Goal: Transaction & Acquisition: Purchase product/service

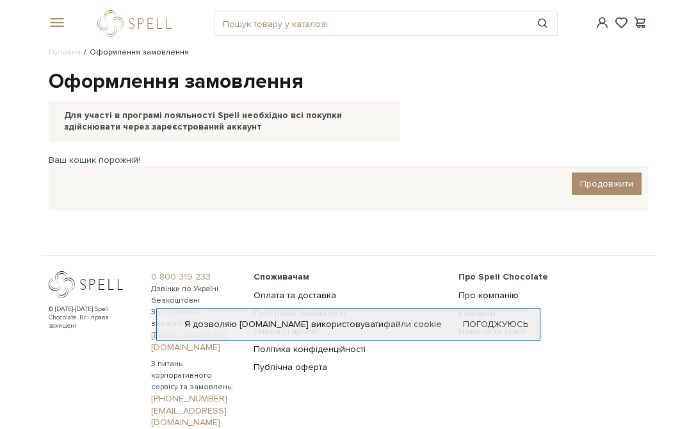
click at [60, 26] on span at bounding box center [55, 23] width 13 height 12
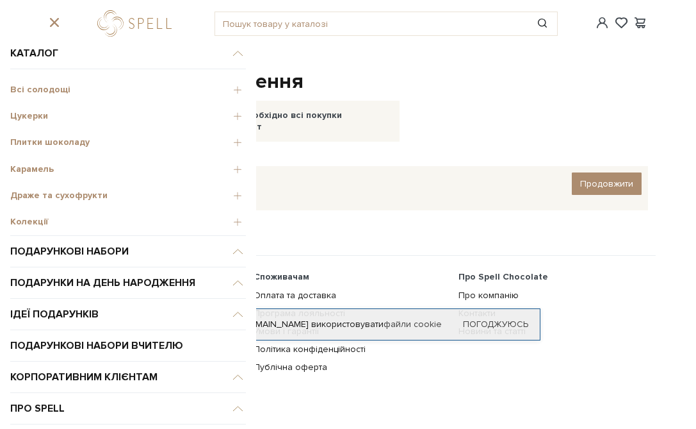
scroll to position [17, 0]
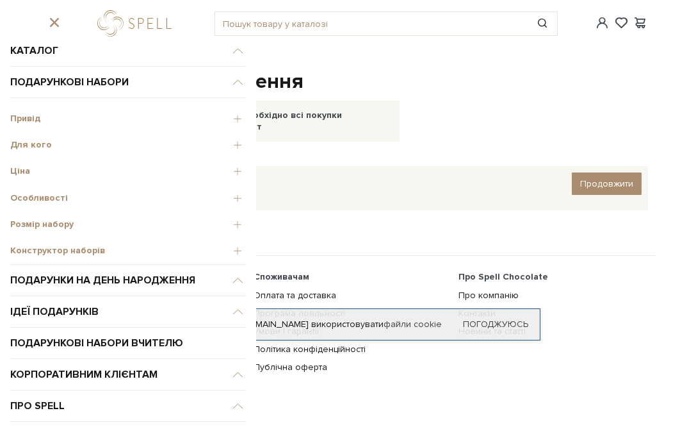
click at [52, 252] on span "Конструктор наборів" at bounding box center [128, 251] width 236 height 12
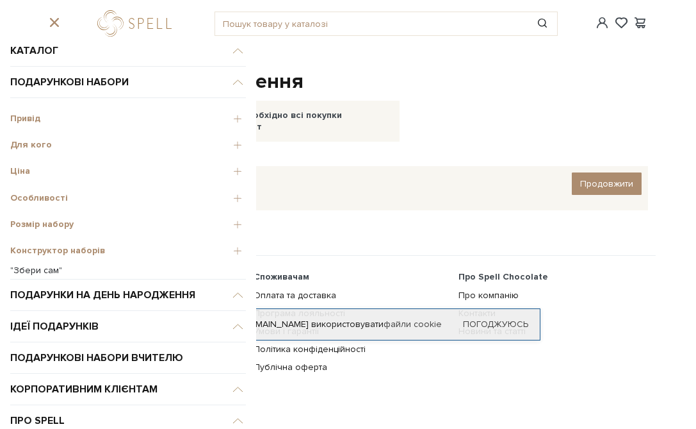
click at [24, 271] on link ""Збери сам"" at bounding box center [128, 271] width 236 height 12
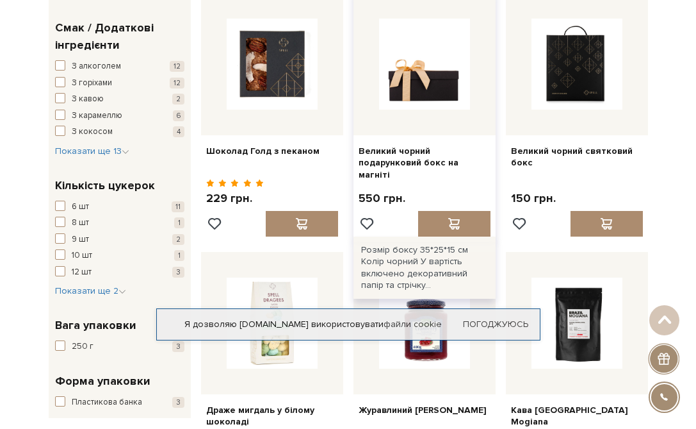
scroll to position [948, 0]
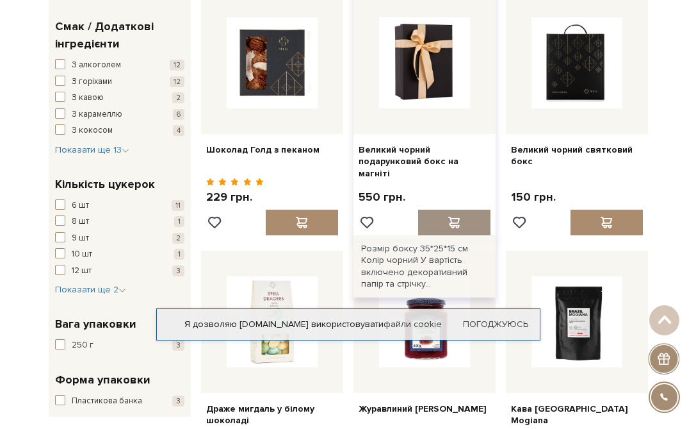
click at [450, 217] on span at bounding box center [454, 223] width 16 height 12
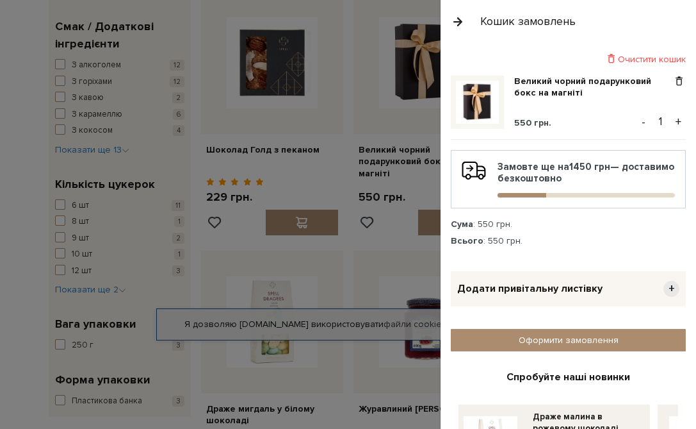
click at [277, 198] on div at bounding box center [348, 214] width 696 height 429
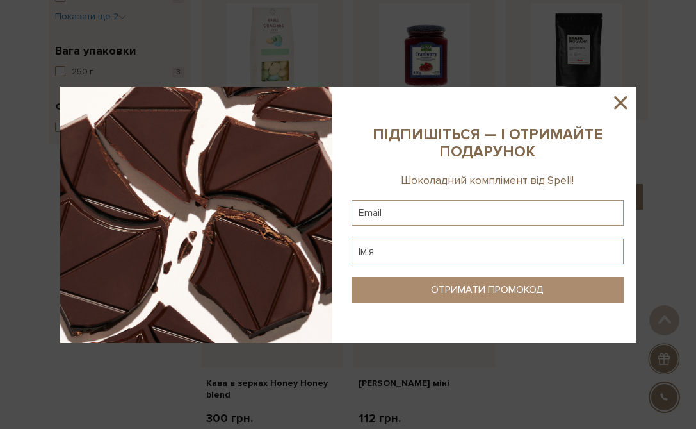
scroll to position [1232, 0]
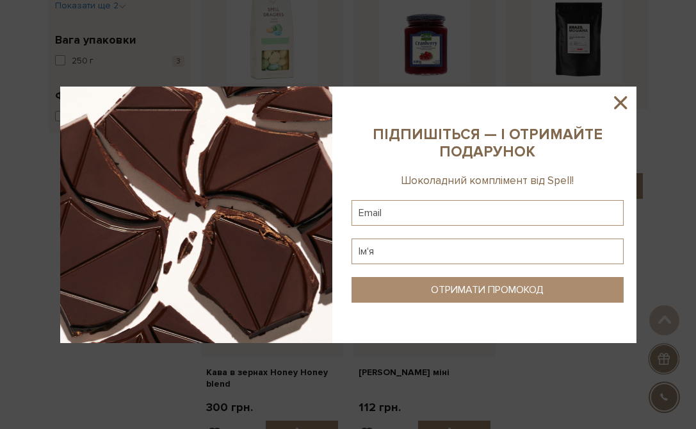
click at [621, 102] on icon at bounding box center [620, 102] width 13 height 13
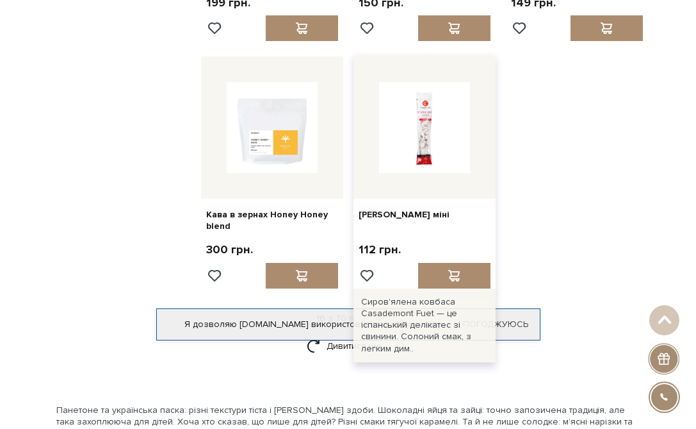
scroll to position [1395, 0]
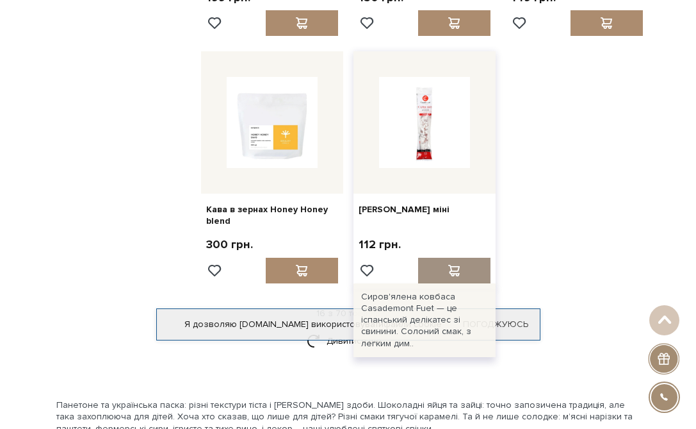
click at [458, 268] on span at bounding box center [454, 271] width 16 height 12
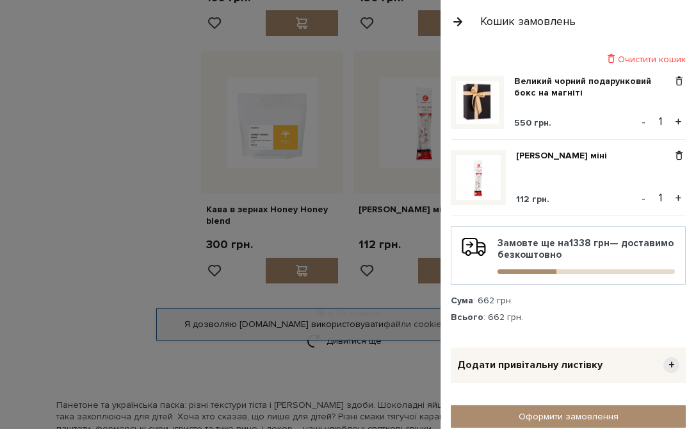
click at [156, 274] on div at bounding box center [348, 214] width 696 height 429
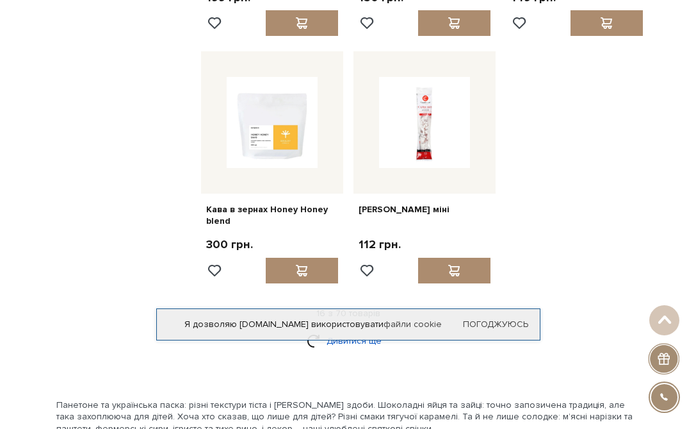
click at [354, 340] on link "Дивитися ще" at bounding box center [348, 340] width 83 height 22
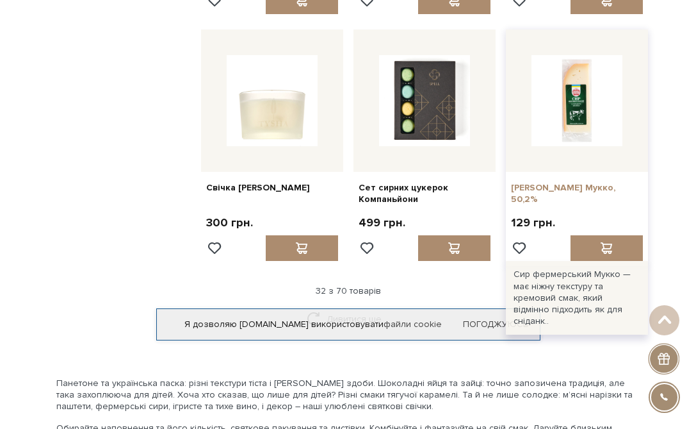
scroll to position [2671, 0]
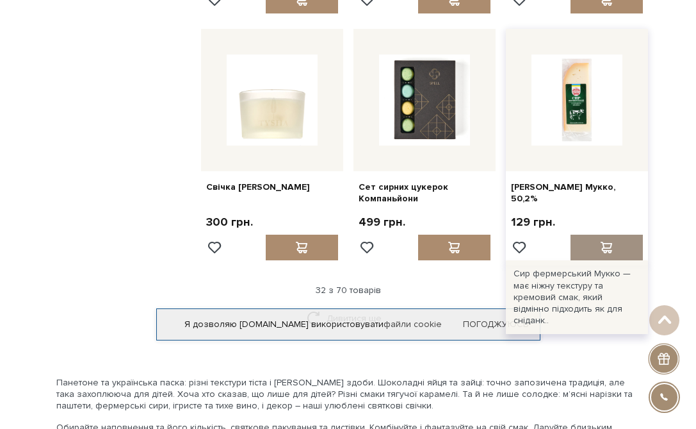
click at [606, 241] on span at bounding box center [606, 247] width 16 height 12
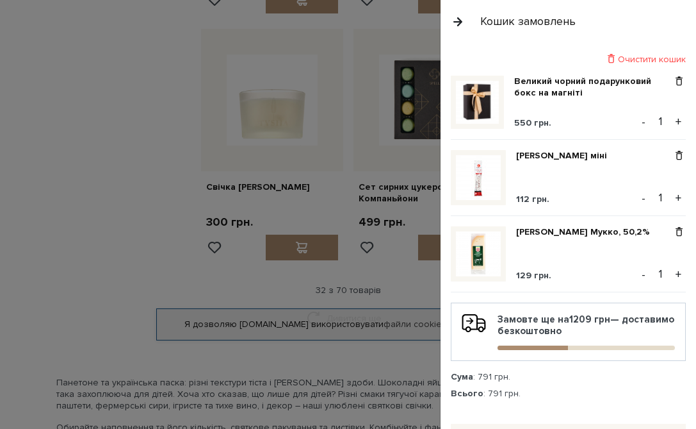
click at [323, 295] on div at bounding box center [348, 214] width 696 height 429
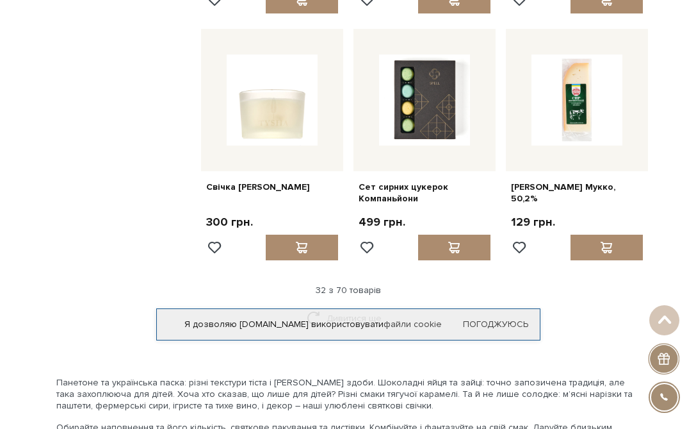
click at [336, 318] on div "Я дозволяю spellchocolate.com використовувати файли cookie" at bounding box center [348, 324] width 383 height 12
click at [325, 316] on div "Я дозволяю spellchocolate.com використовувати файли cookie Погоджуюсь" at bounding box center [348, 324] width 384 height 32
click at [500, 322] on link "Погоджуюсь" at bounding box center [495, 324] width 65 height 12
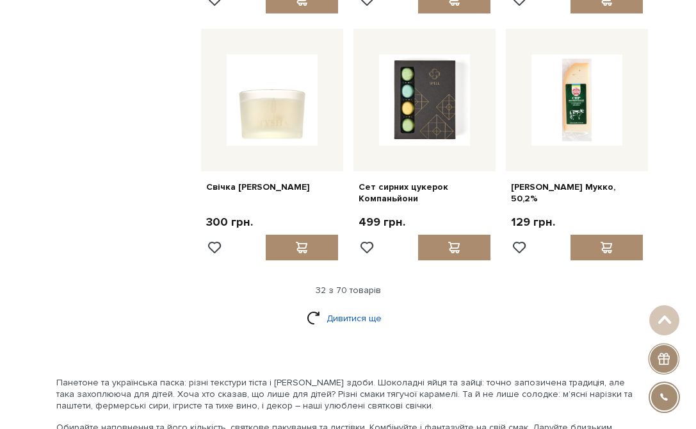
click at [319, 313] on link "Дивитися ще" at bounding box center [348, 318] width 83 height 22
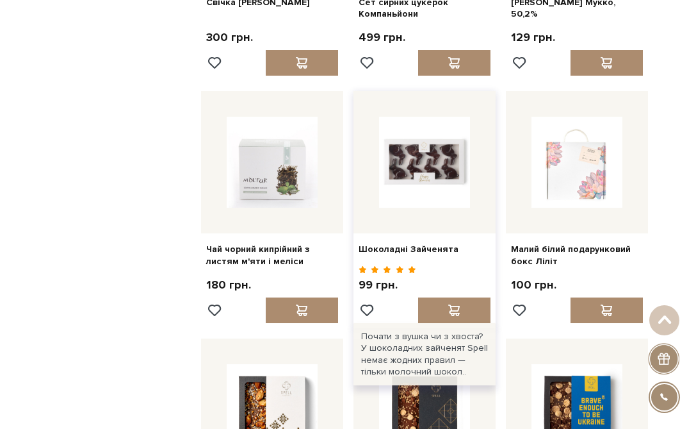
scroll to position [2865, 0]
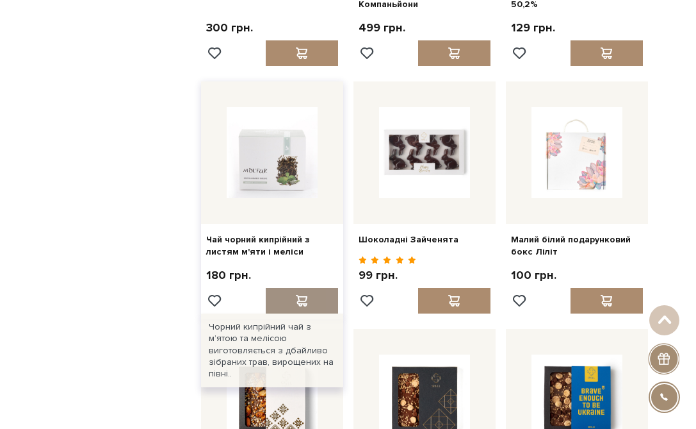
click at [315, 292] on div at bounding box center [302, 301] width 72 height 26
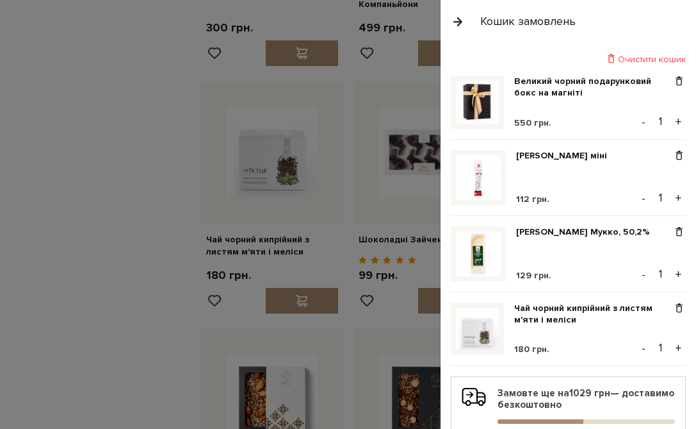
click at [54, 201] on div at bounding box center [348, 214] width 696 height 429
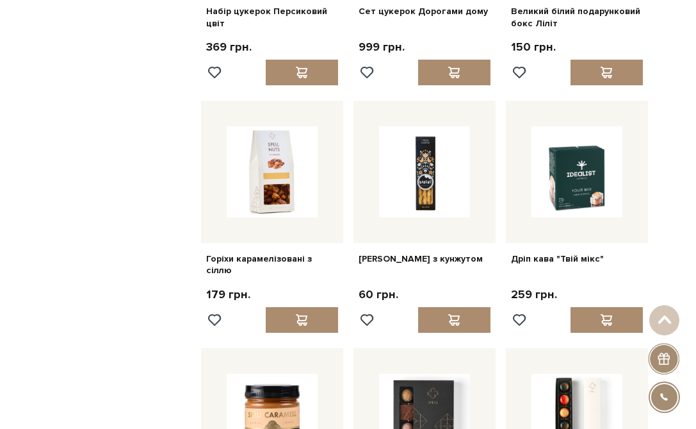
scroll to position [3609, 0]
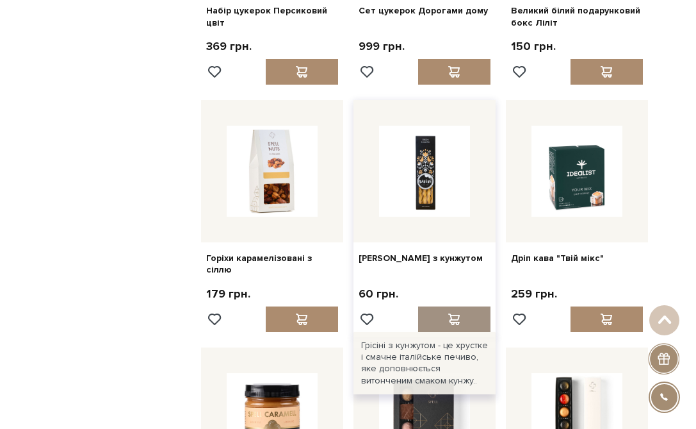
click at [462, 306] on div at bounding box center [454, 319] width 72 height 26
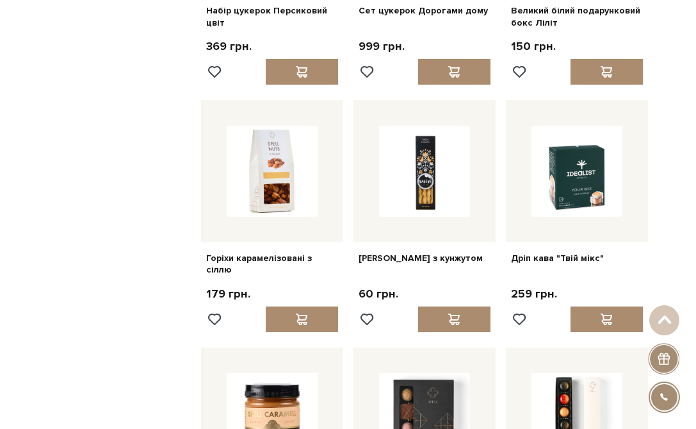
click at [74, 160] on div at bounding box center [348, 214] width 696 height 429
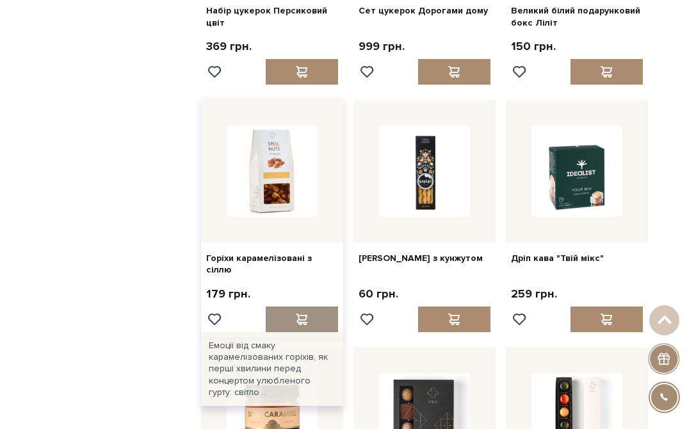
click at [307, 313] on span at bounding box center [301, 319] width 16 height 12
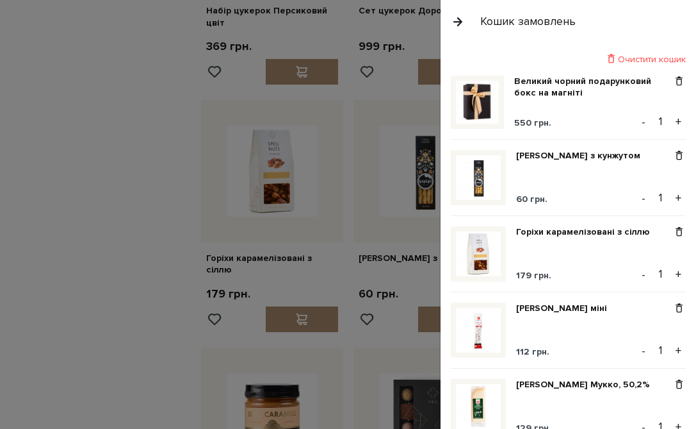
click at [98, 229] on div at bounding box center [348, 214] width 696 height 429
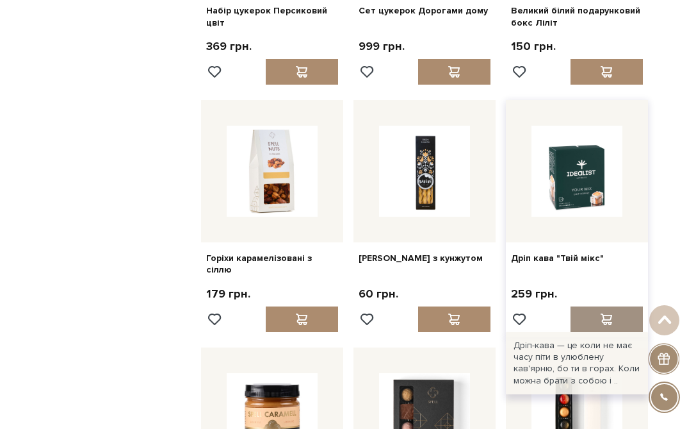
click at [613, 313] on span at bounding box center [606, 319] width 16 height 12
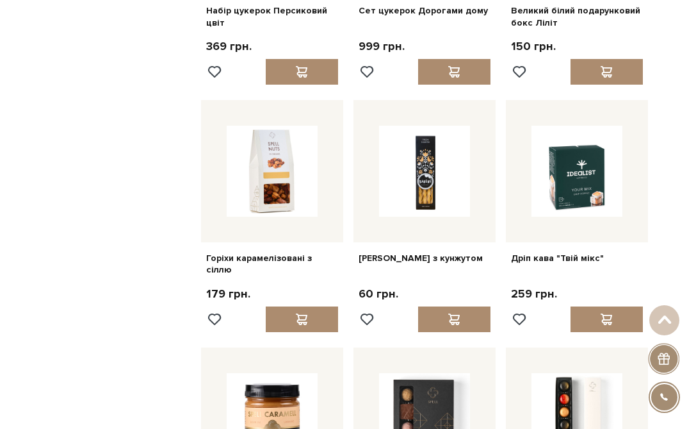
click at [207, 161] on div at bounding box center [348, 214] width 696 height 429
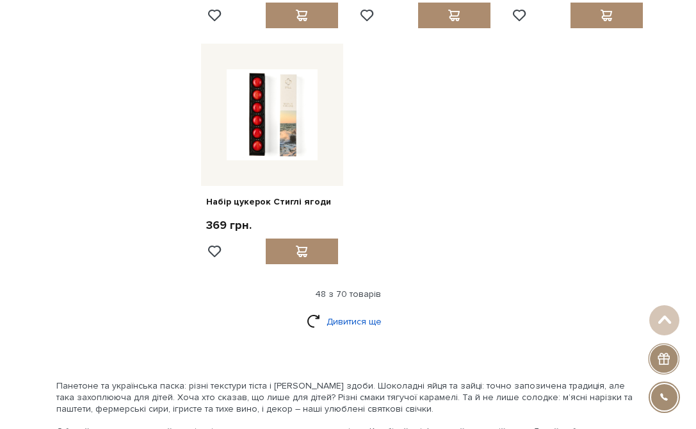
scroll to position [4171, 0]
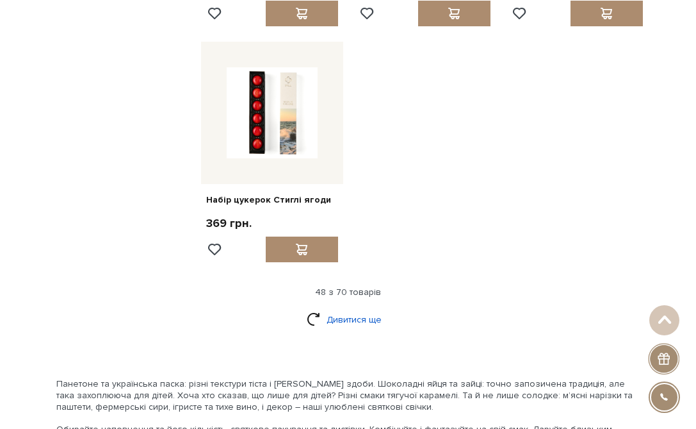
click at [345, 308] on link "Дивитися ще" at bounding box center [348, 319] width 83 height 22
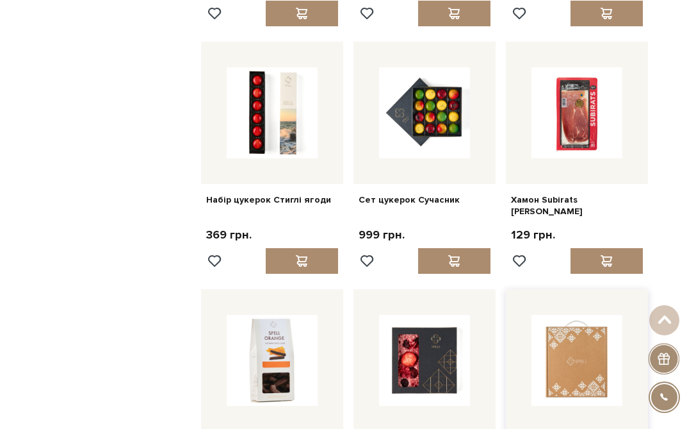
scroll to position [4258, 0]
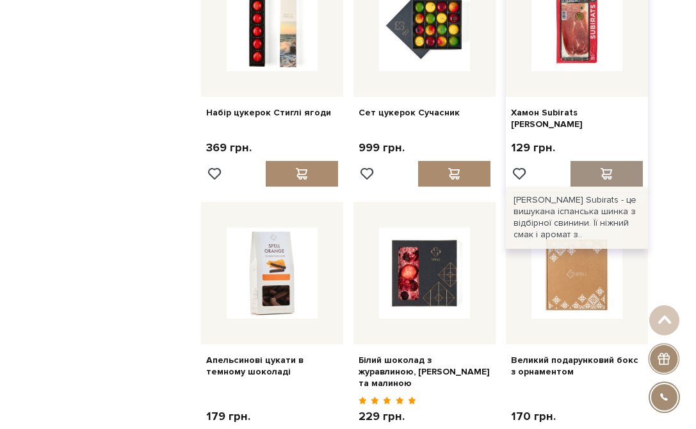
click at [593, 161] on div at bounding box center [607, 174] width 72 height 26
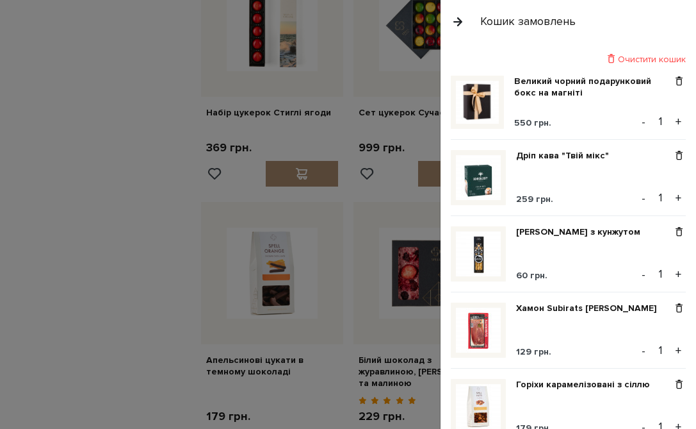
click at [78, 158] on div at bounding box center [348, 214] width 696 height 429
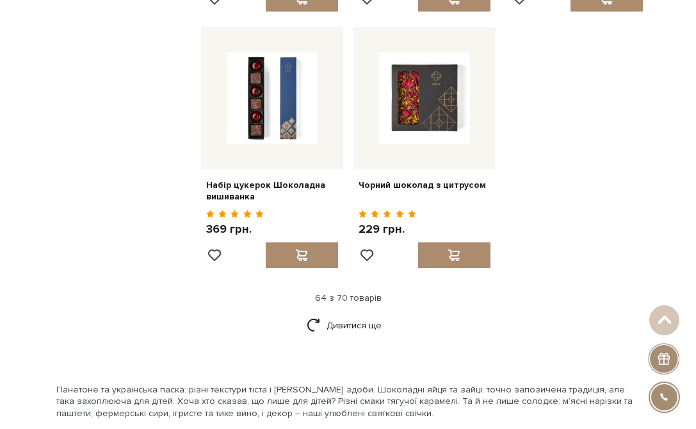
scroll to position [5453, 0]
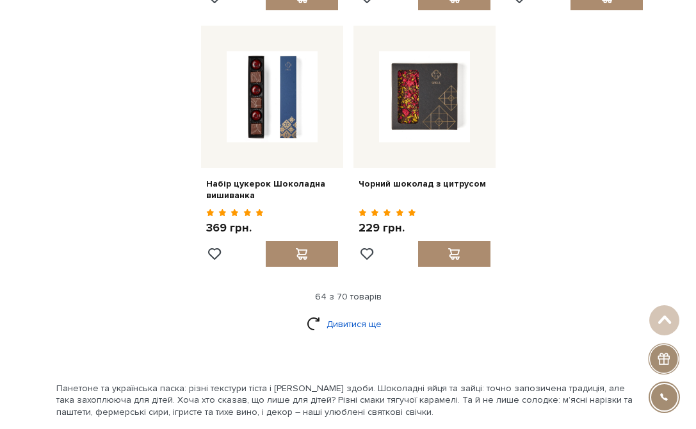
click at [343, 313] on link "Дивитися ще" at bounding box center [348, 324] width 83 height 22
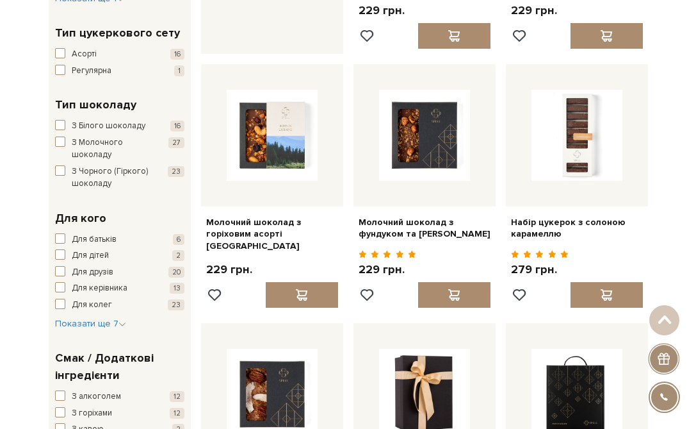
scroll to position [0, 0]
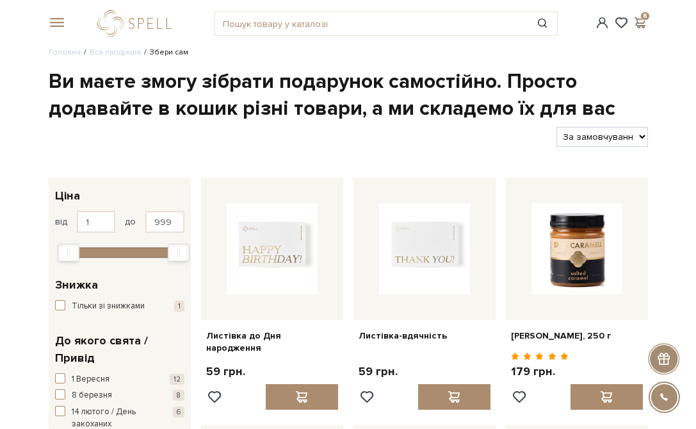
click at [639, 21] on span at bounding box center [640, 22] width 15 height 13
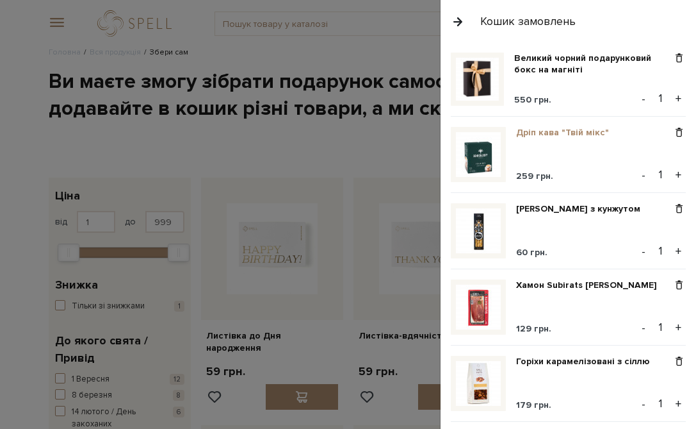
scroll to position [25, 0]
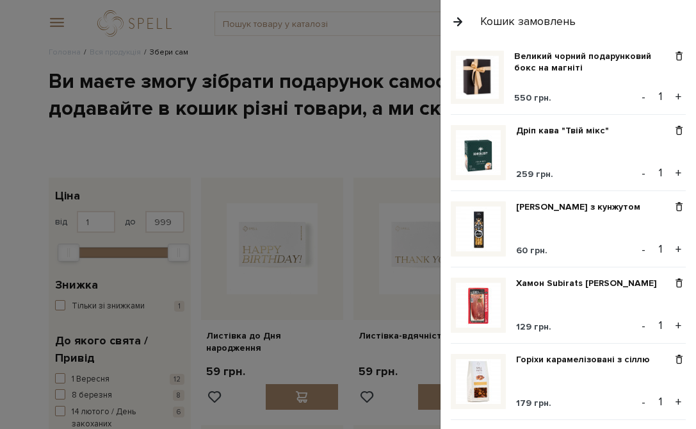
click at [667, 96] on input "1" at bounding box center [661, 96] width 22 height 18
type input "11"
click at [667, 173] on input "1" at bounding box center [661, 172] width 22 height 18
type input "11"
click at [618, 157] on div "Дріп кава "Твій мікс" 259 грн. - 11 +" at bounding box center [568, 158] width 235 height 66
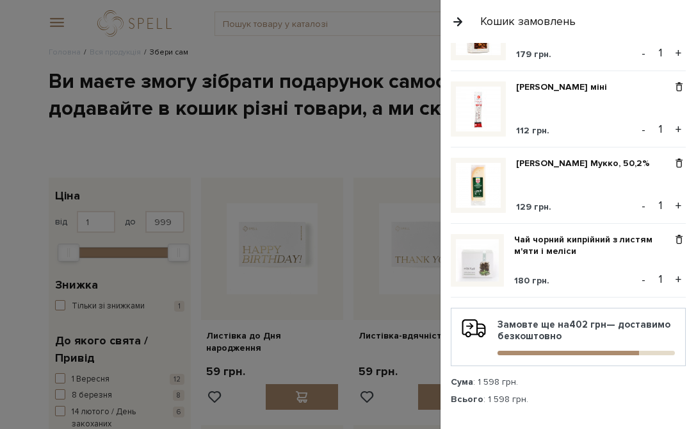
scroll to position [507, 0]
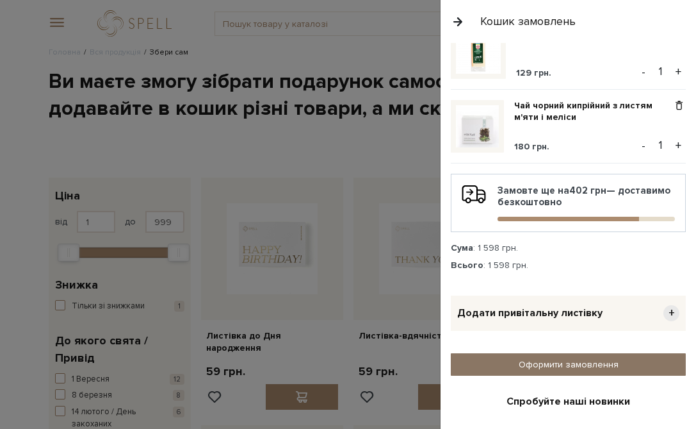
click at [625, 366] on link "Оформити замовлення" at bounding box center [568, 364] width 235 height 22
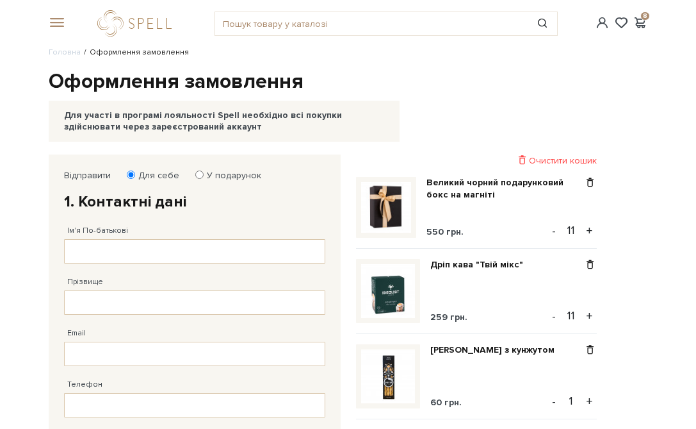
type input "11"
click at [576, 399] on input "1" at bounding box center [572, 400] width 22 height 18
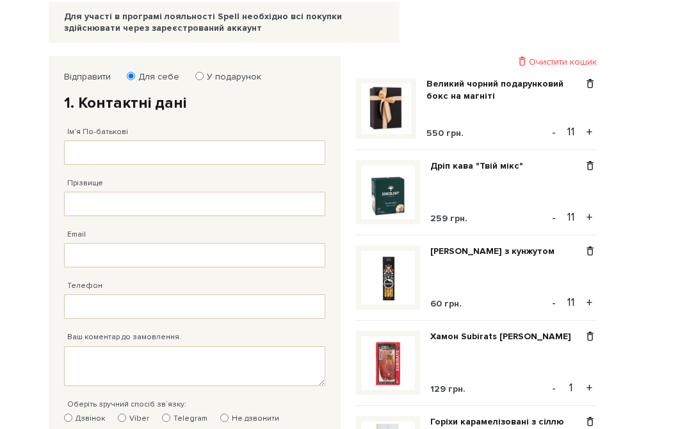
scroll to position [108, 0]
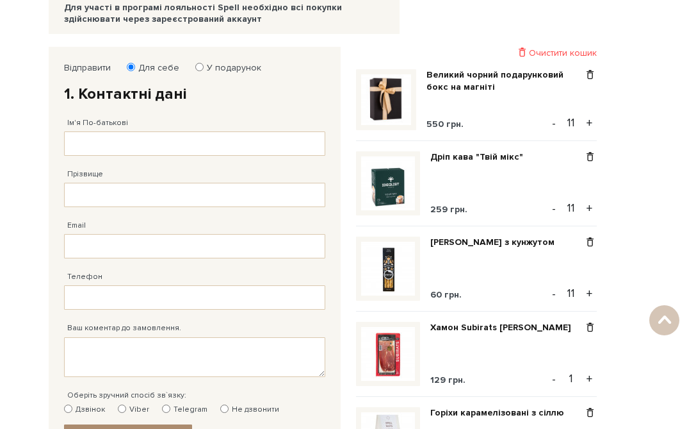
type input "11"
click at [578, 381] on input "1" at bounding box center [572, 378] width 22 height 18
click at [578, 377] on input "1" at bounding box center [572, 378] width 22 height 18
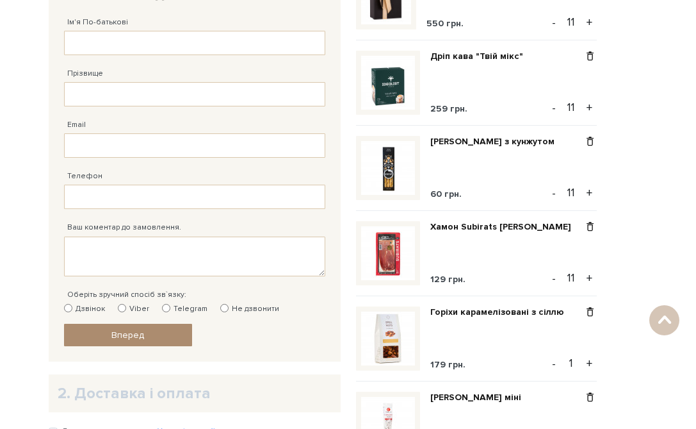
scroll to position [211, 0]
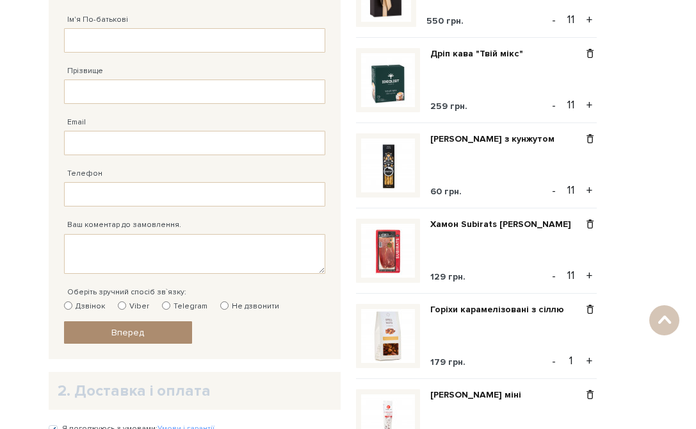
type input "11"
click at [575, 360] on input "1" at bounding box center [572, 360] width 22 height 18
click at [578, 361] on input "1" at bounding box center [572, 360] width 22 height 18
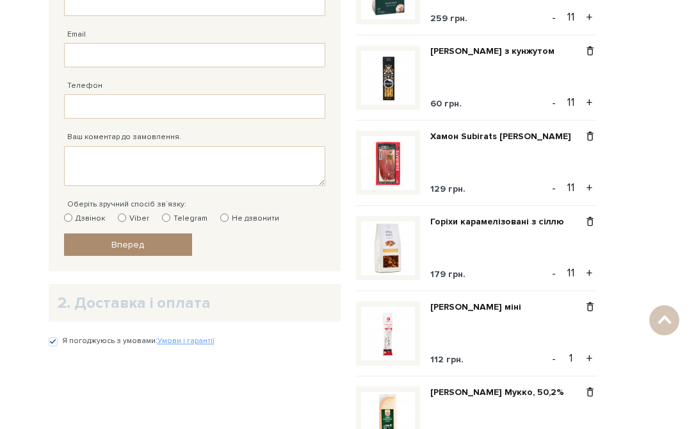
scroll to position [311, 0]
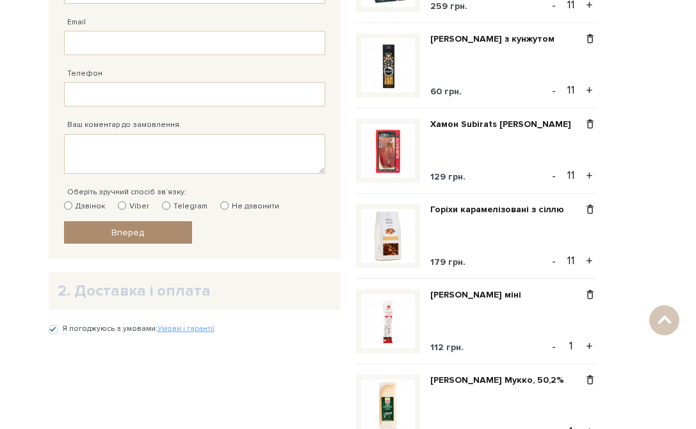
type input "11"
click at [576, 347] on input "1" at bounding box center [572, 345] width 22 height 18
click at [575, 343] on input "1" at bounding box center [572, 345] width 22 height 18
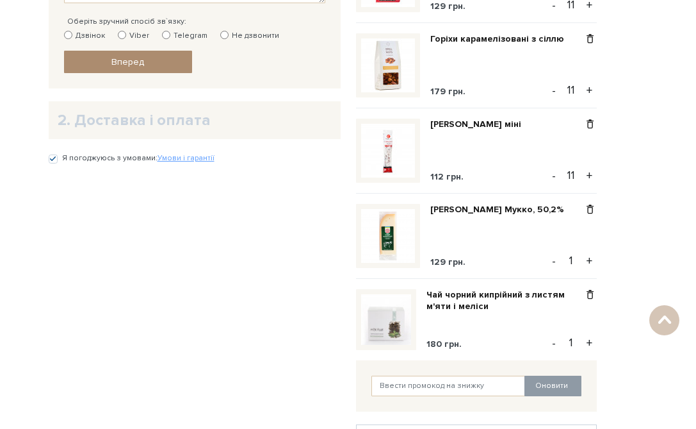
scroll to position [483, 0]
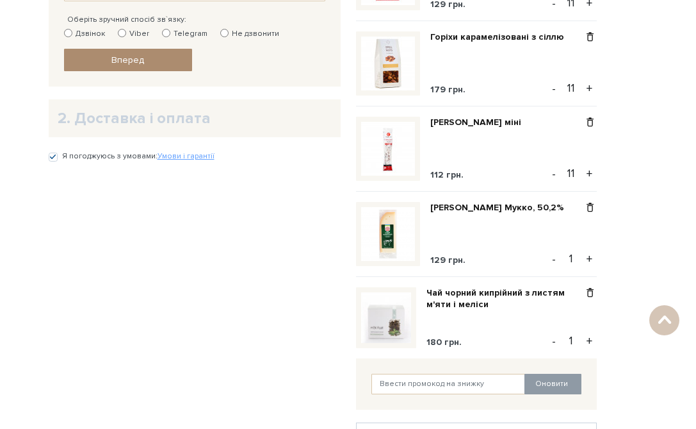
type input "11"
click at [577, 258] on input "1" at bounding box center [572, 258] width 22 height 18
click at [578, 257] on input "1" at bounding box center [572, 258] width 22 height 18
type input "11"
click at [576, 340] on input "1" at bounding box center [572, 340] width 22 height 18
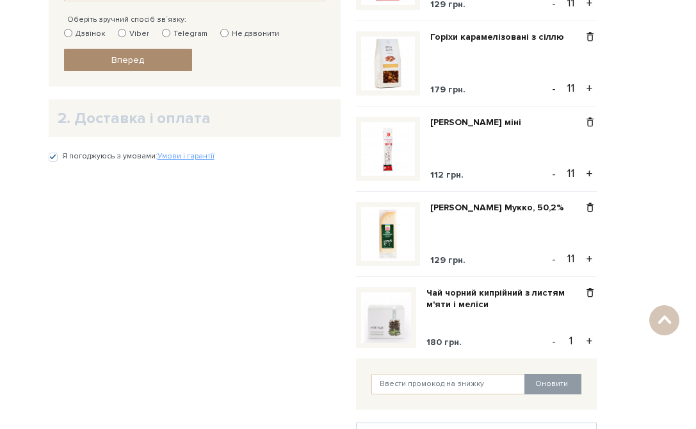
click at [578, 339] on input "1" at bounding box center [572, 340] width 22 height 18
type input "11"
click at [626, 256] on div "Відправити Для себе У подарунок 1. Контактні дані Ім'я По-батькові Заповніть по…" at bounding box center [348, 167] width 615 height 992
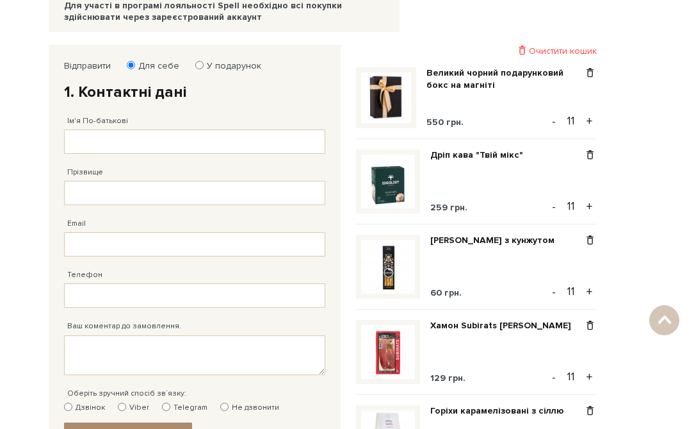
scroll to position [100, 0]
